Goal: Find specific page/section

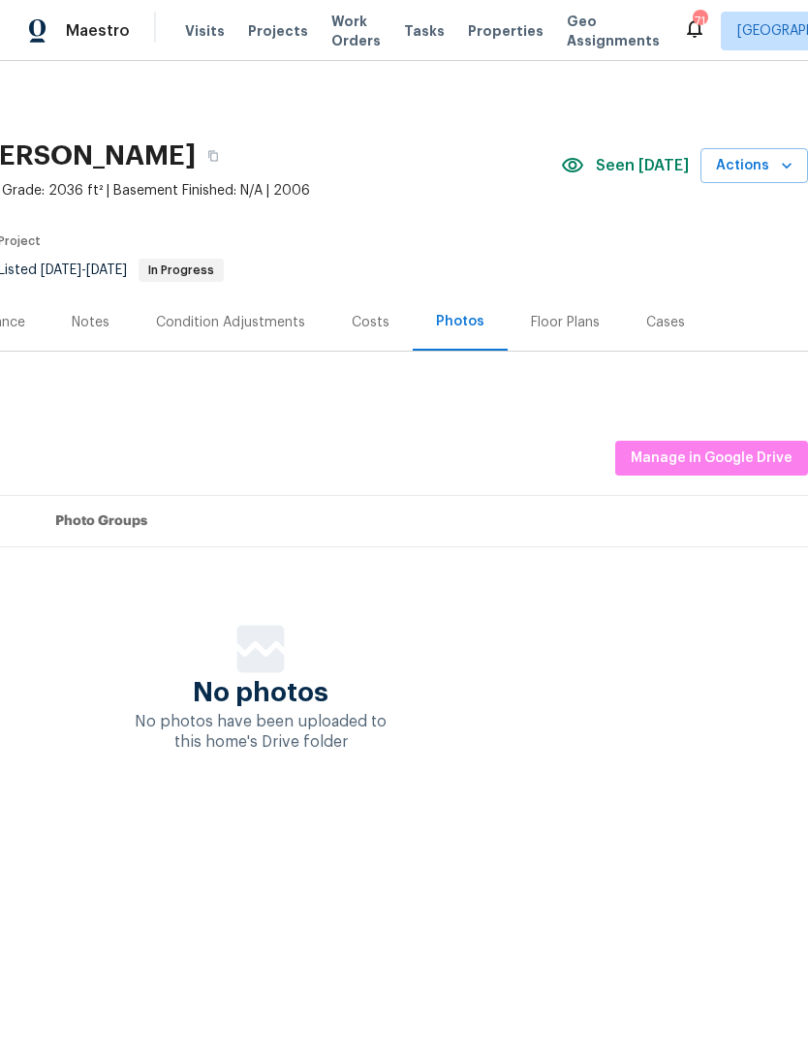
scroll to position [0, 287]
click at [736, 459] on span "Manage in Google Drive" at bounding box center [712, 459] width 162 height 24
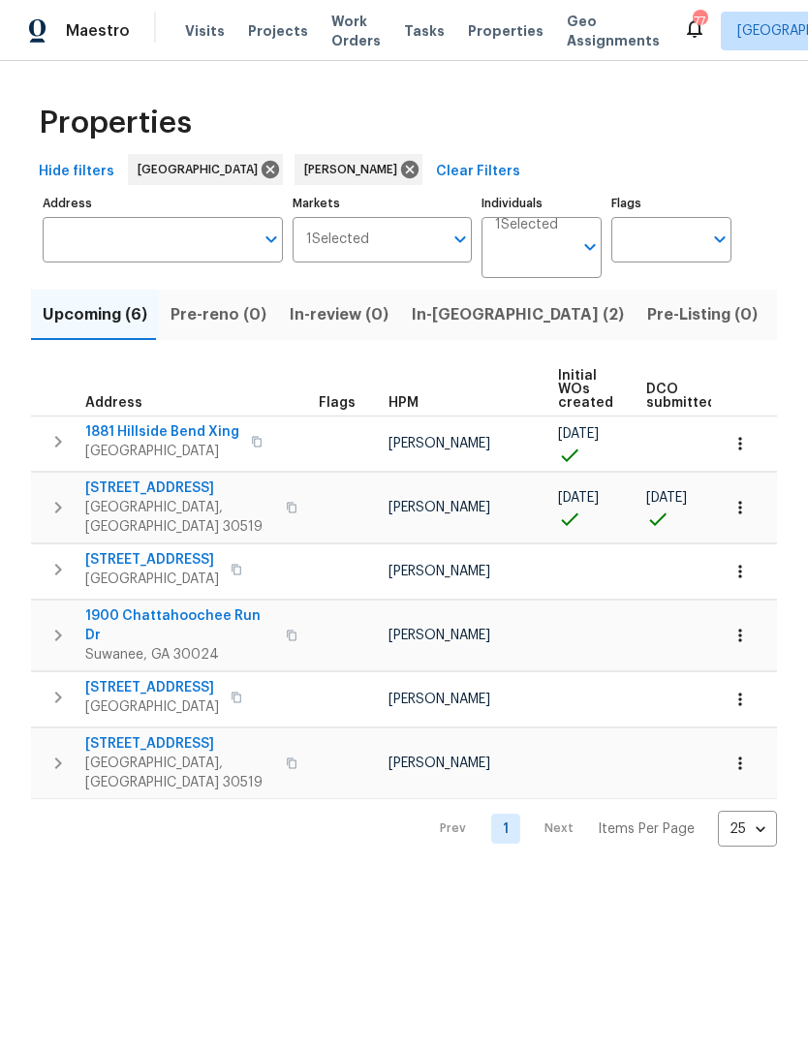
click at [456, 318] on span "In-reno (2)" at bounding box center [518, 314] width 212 height 27
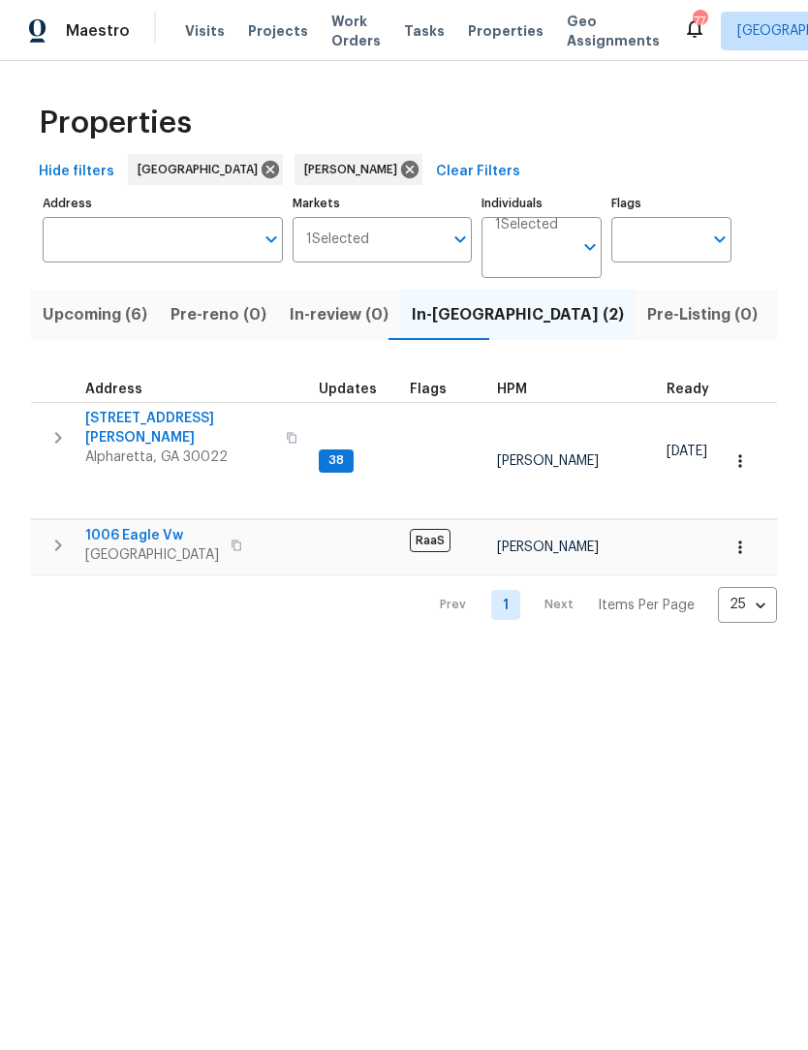
click at [127, 316] on span "Upcoming (6)" at bounding box center [95, 314] width 105 height 27
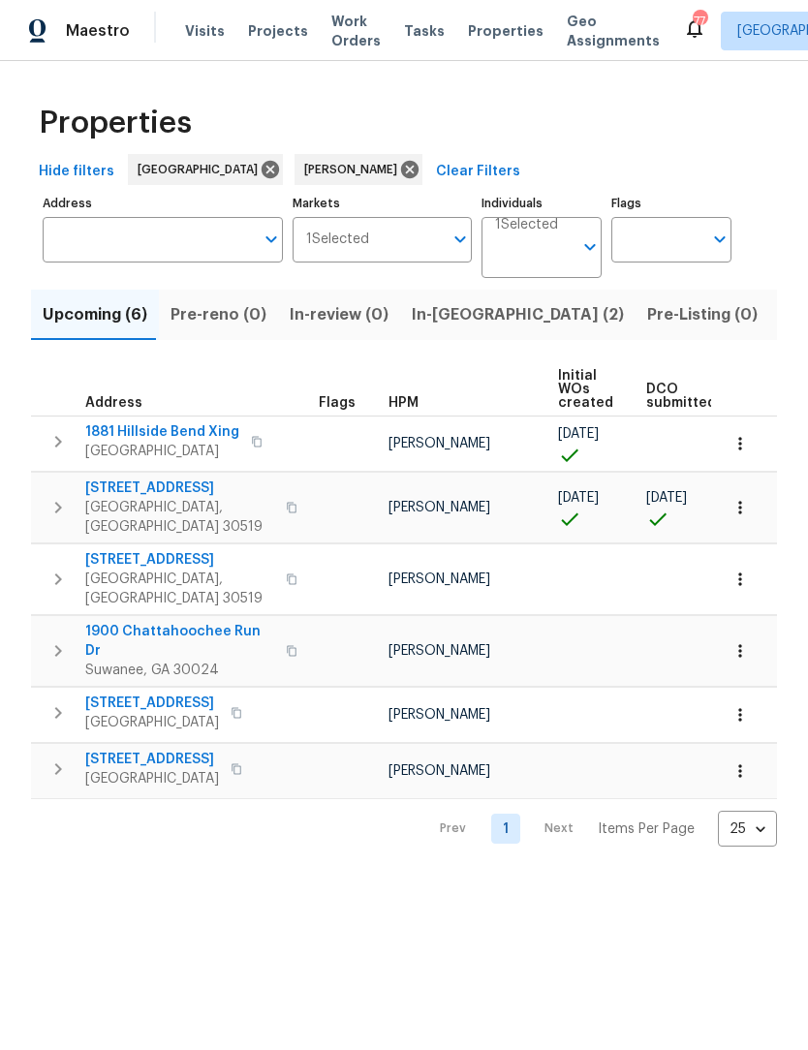
click at [163, 500] on span "Buford, GA 30519" at bounding box center [179, 517] width 189 height 39
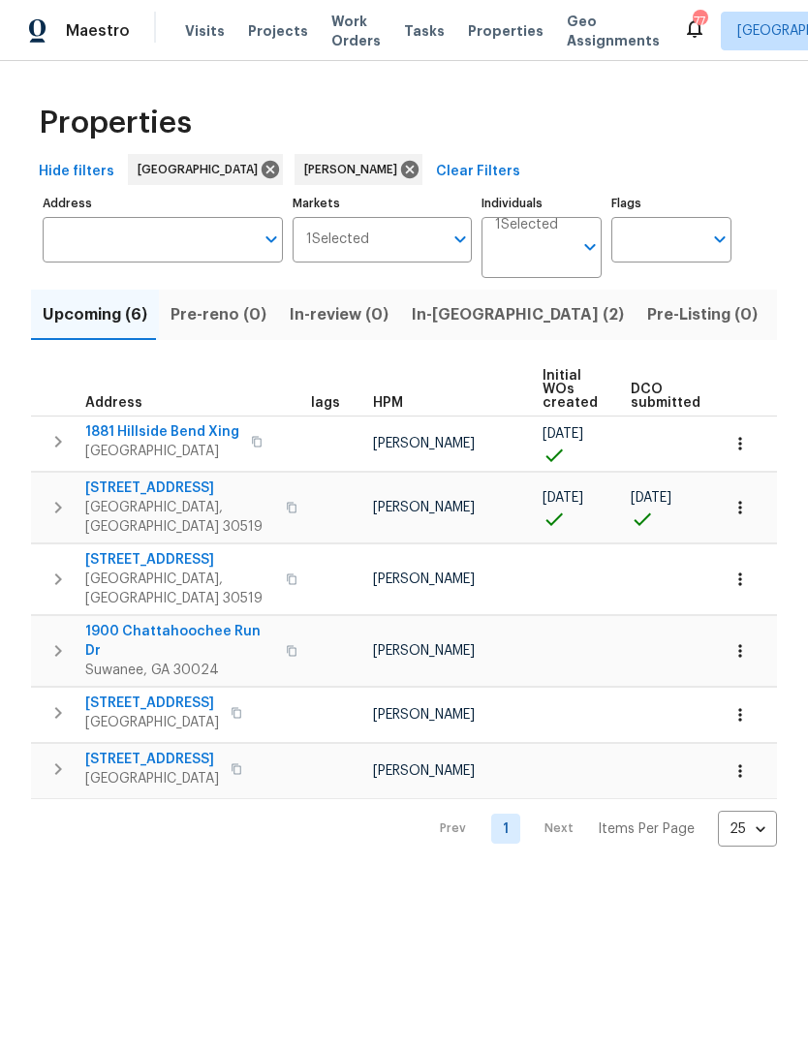
scroll to position [0, 5]
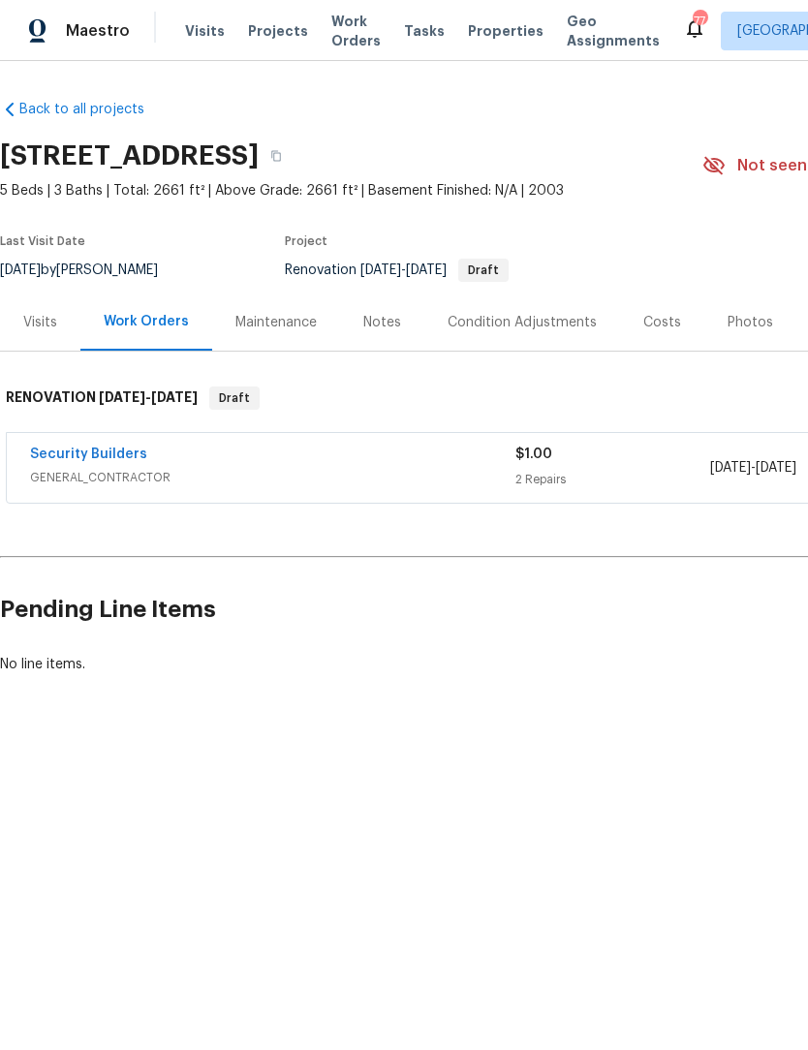
click at [405, 322] on div "Notes" at bounding box center [382, 322] width 84 height 57
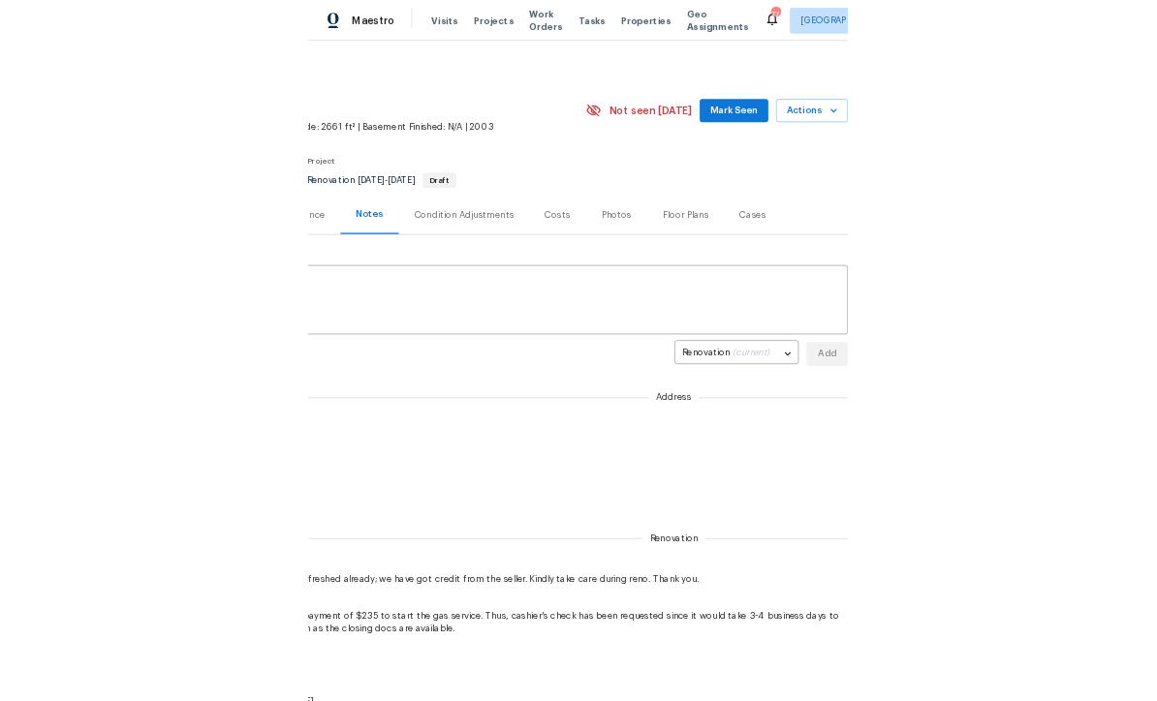
scroll to position [0, 287]
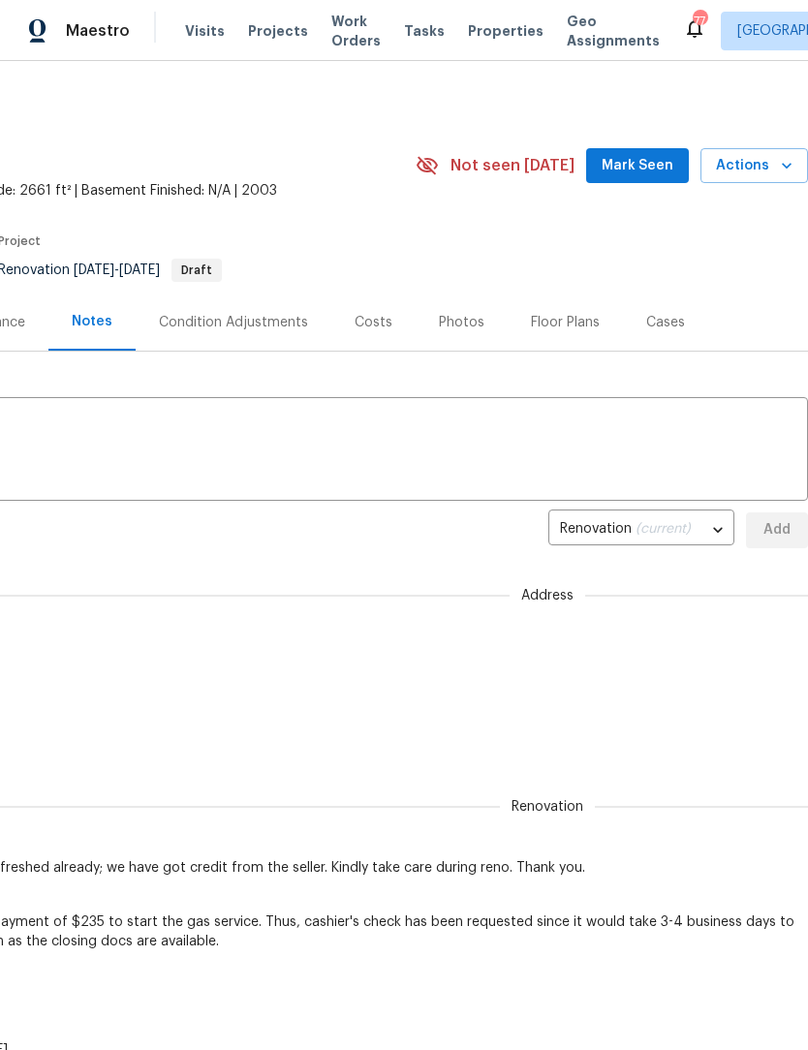
click at [669, 156] on span "Mark Seen" at bounding box center [638, 166] width 72 height 24
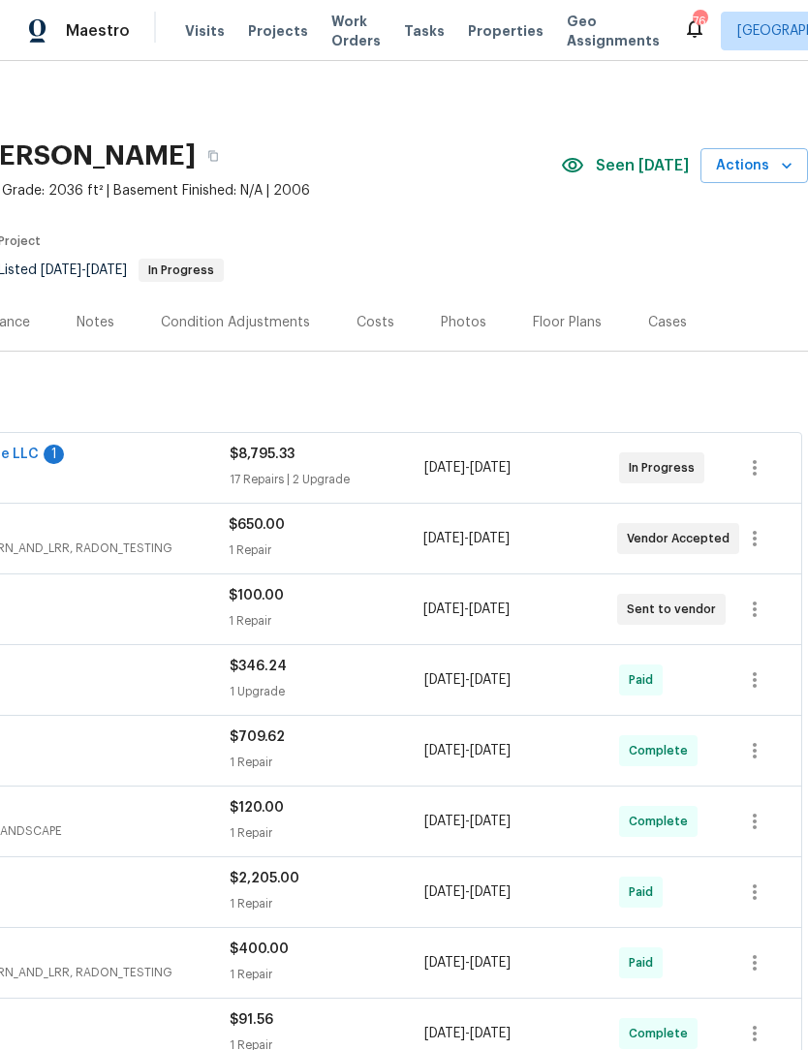
scroll to position [0, 287]
click at [463, 314] on div "Photos" at bounding box center [464, 322] width 46 height 19
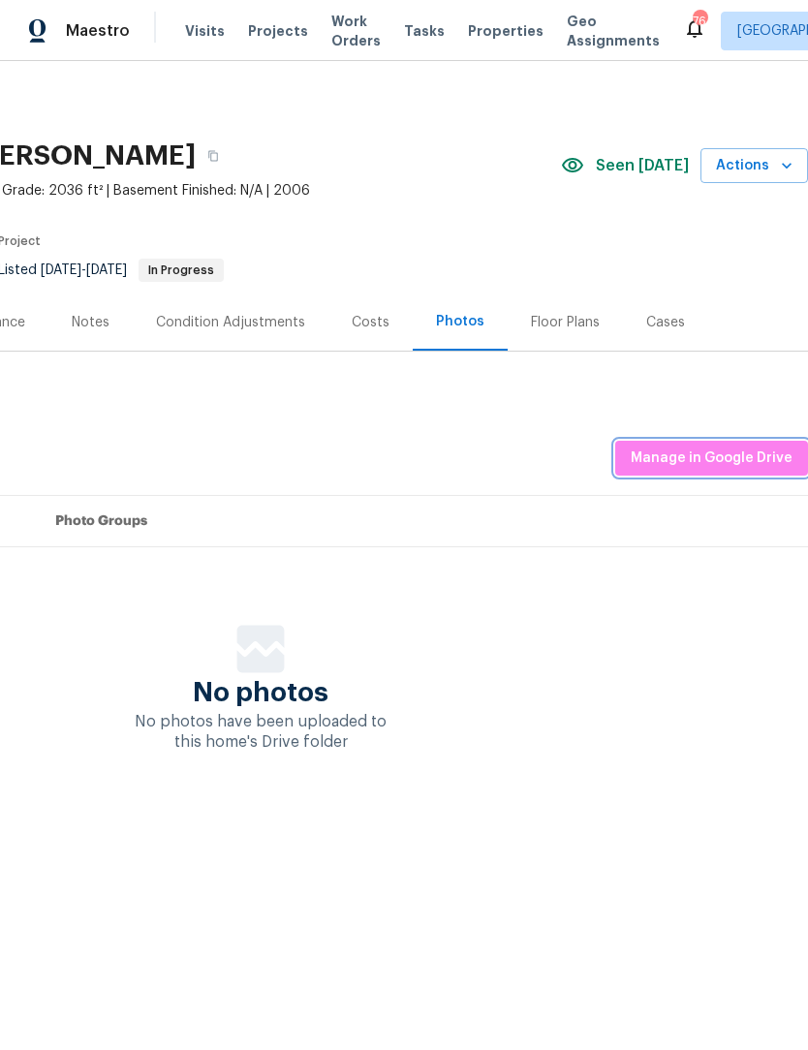
click at [763, 459] on span "Manage in Google Drive" at bounding box center [712, 459] width 162 height 24
